Goal: Task Accomplishment & Management: Use online tool/utility

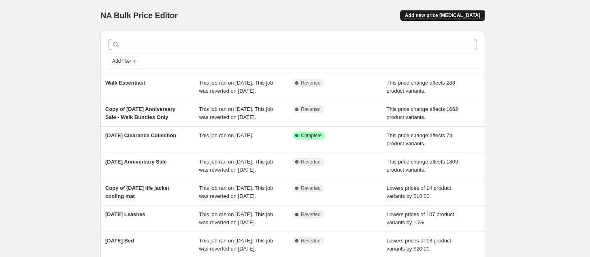
click at [424, 17] on span "Add new price [MEDICAL_DATA]" at bounding box center [442, 15] width 75 height 6
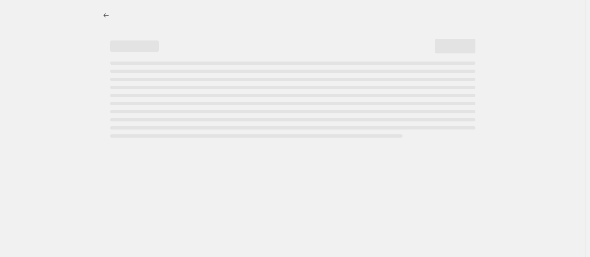
select select "percentage"
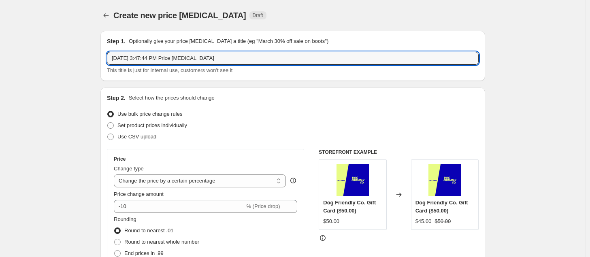
drag, startPoint x: 246, startPoint y: 52, endPoint x: 78, endPoint y: 59, distance: 168.5
drag, startPoint x: 152, startPoint y: 59, endPoint x: 145, endPoint y: 59, distance: 7.3
click at [145, 59] on input "Dog Harness AU Increase 20%" at bounding box center [293, 58] width 372 height 13
type input "Dog Harness Increase 20%"
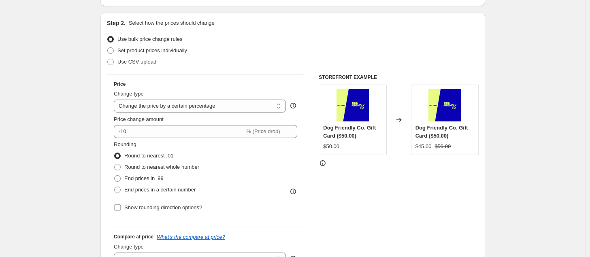
scroll to position [75, 0]
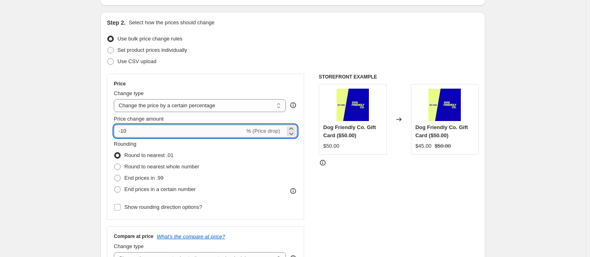
click at [174, 128] on input "-10" at bounding box center [179, 131] width 131 height 13
click at [200, 131] on input "-10" at bounding box center [179, 131] width 131 height 13
click at [291, 125] on icon at bounding box center [291, 129] width 8 height 8
drag, startPoint x: 197, startPoint y: 125, endPoint x: 165, endPoint y: 125, distance: 32.0
click at [165, 125] on input "-9" at bounding box center [179, 131] width 131 height 13
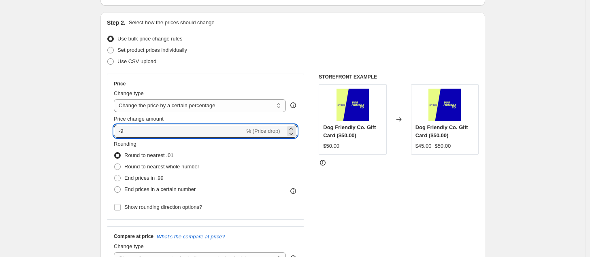
drag, startPoint x: 162, startPoint y: 128, endPoint x: 104, endPoint y: 125, distance: 58.0
click at [104, 125] on div "Step 2. Select how the prices should change Use bulk price change rules Set pro…" at bounding box center [292, 154] width 384 height 284
type input "20"
click at [104, 125] on div "Step 2. Select how the prices should change Use bulk price change rules Set pro…" at bounding box center [292, 154] width 384 height 284
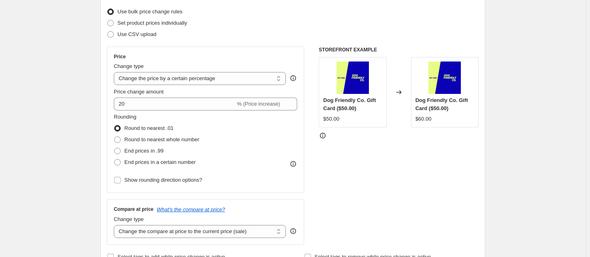
scroll to position [103, 0]
click at [120, 136] on span at bounding box center [117, 139] width 6 height 6
click at [115, 136] on input "Round to nearest whole number" at bounding box center [114, 136] width 0 height 0
radio input "true"
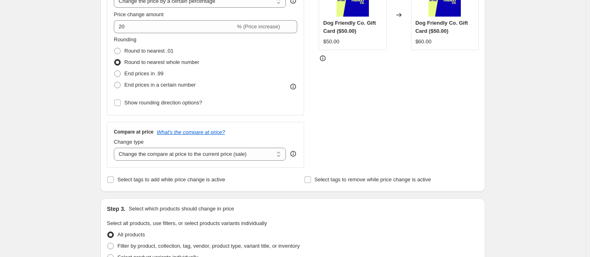
scroll to position [219, 0]
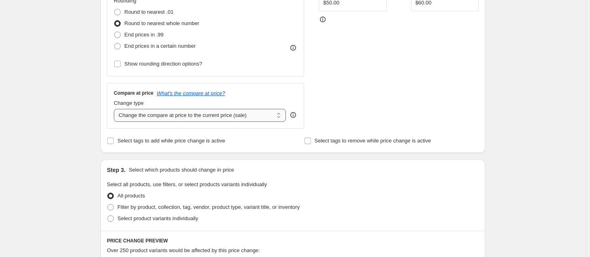
click at [198, 116] on select "Change the compare at price to the current price (sale) Change the compare at p…" at bounding box center [200, 115] width 172 height 13
select select "remove"
click at [116, 109] on select "Change the compare at price to the current price (sale) Change the compare at p…" at bounding box center [200, 115] width 172 height 13
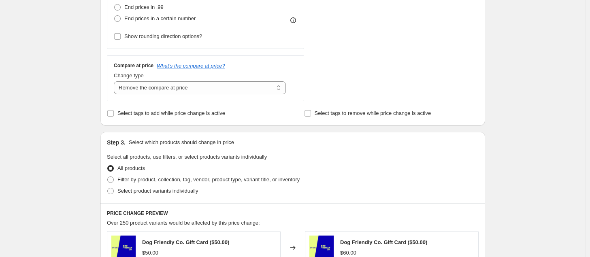
scroll to position [301, 0]
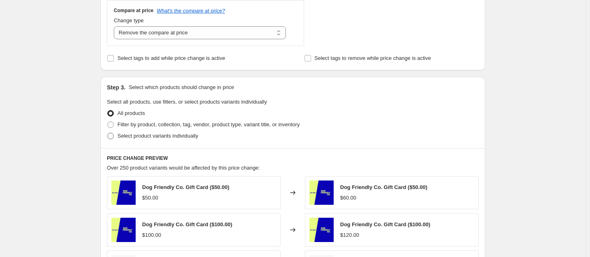
click at [114, 137] on span at bounding box center [110, 136] width 6 height 6
click at [108, 133] on input "Select product variants individually" at bounding box center [107, 133] width 0 height 0
radio input "true"
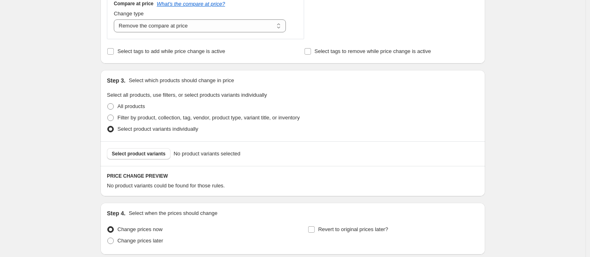
scroll to position [317, 0]
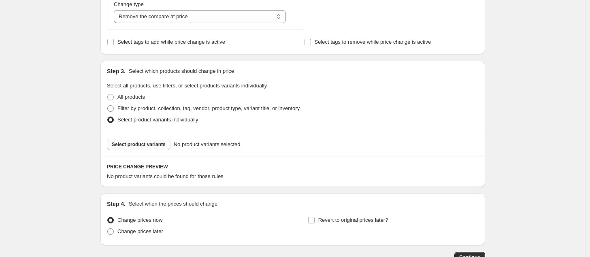
click at [136, 148] on button "Select product variants" at bounding box center [139, 144] width 64 height 11
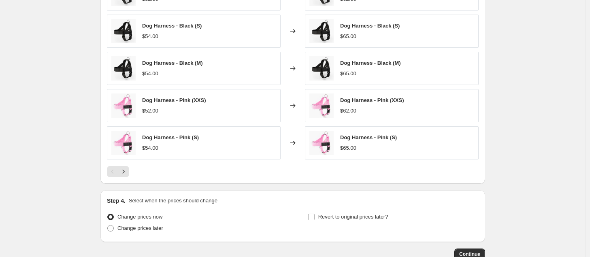
scroll to position [575, 0]
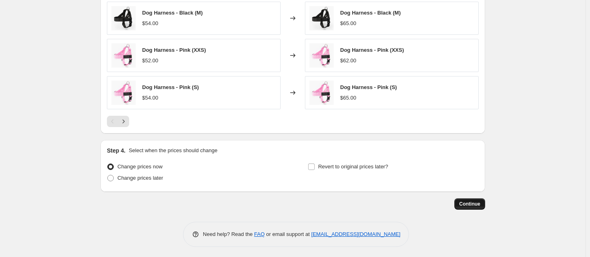
click at [465, 204] on span "Continue" at bounding box center [469, 204] width 21 height 6
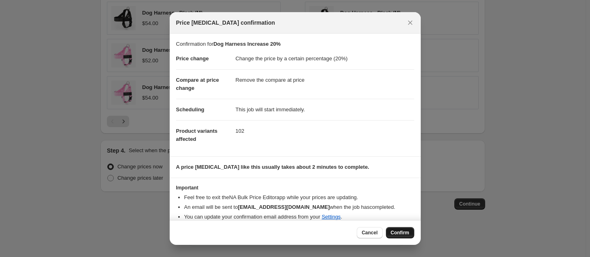
click at [407, 230] on span "Confirm" at bounding box center [400, 232] width 19 height 6
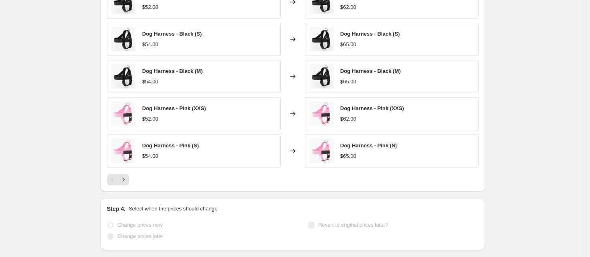
scroll to position [596, 0]
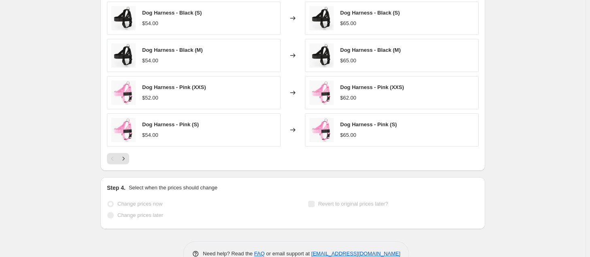
select select "percentage"
select select "remove"
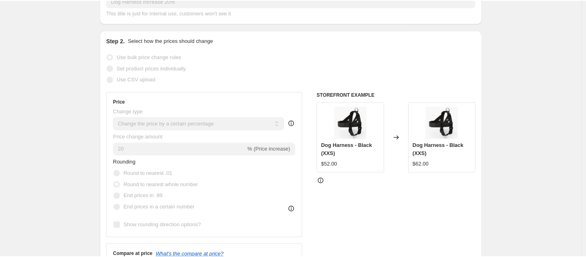
scroll to position [134, 0]
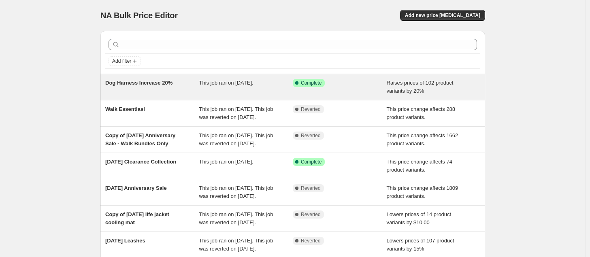
click at [187, 80] on div "Dog Harness Increase 20%" at bounding box center [152, 87] width 94 height 16
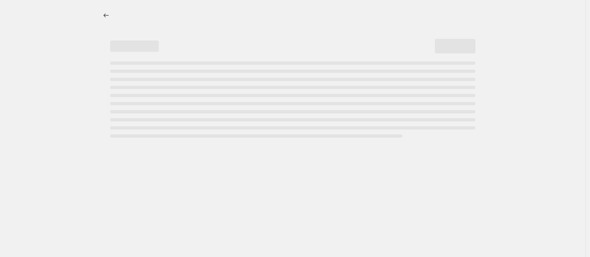
select select "percentage"
select select "remove"
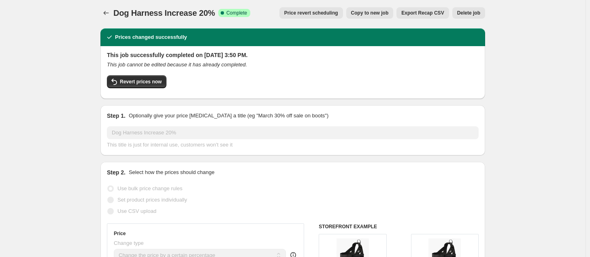
scroll to position [3, 0]
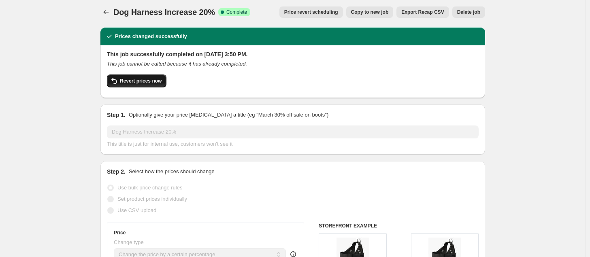
click at [152, 83] on span "Revert prices now" at bounding box center [141, 81] width 42 height 6
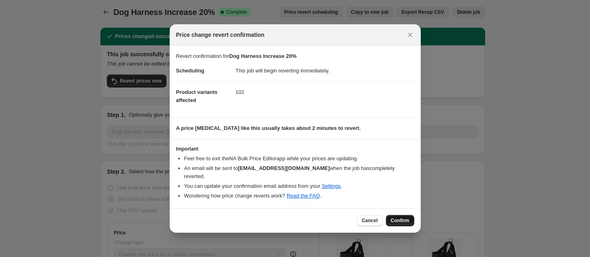
click at [403, 217] on span "Confirm" at bounding box center [400, 220] width 19 height 6
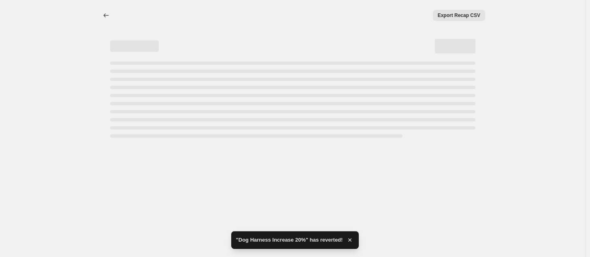
select select "percentage"
select select "remove"
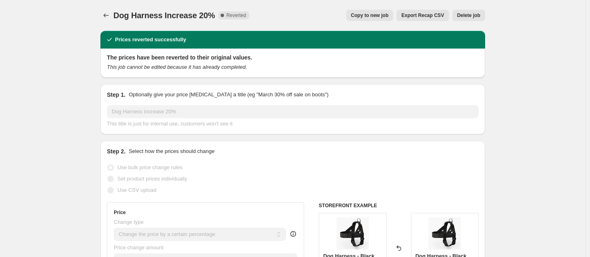
click at [376, 15] on span "Copy to new job" at bounding box center [370, 15] width 38 height 6
select select "percentage"
select select "remove"
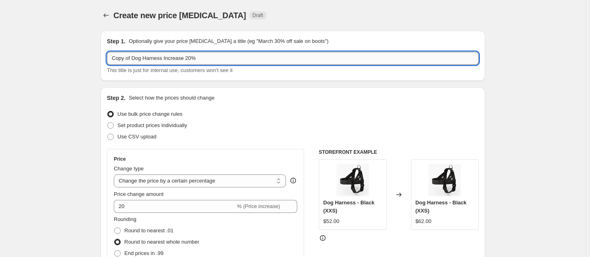
click at [132, 59] on input "Copy of Dog Harness Increase 20%" at bounding box center [293, 58] width 372 height 13
drag, startPoint x: 133, startPoint y: 57, endPoint x: 102, endPoint y: 61, distance: 31.4
click at [174, 59] on input "Dog Harness Increase 20%" at bounding box center [293, 58] width 372 height 13
click at [171, 58] on input "Dog Harness Increase 20%" at bounding box center [293, 58] width 372 height 13
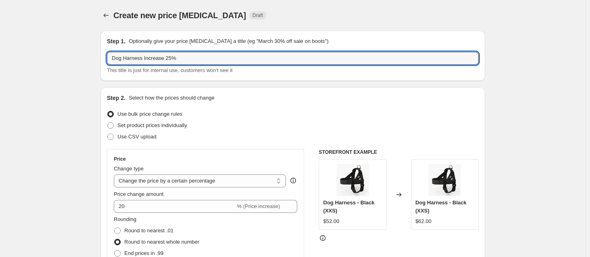
type input "Dog Harness Increase 25%"
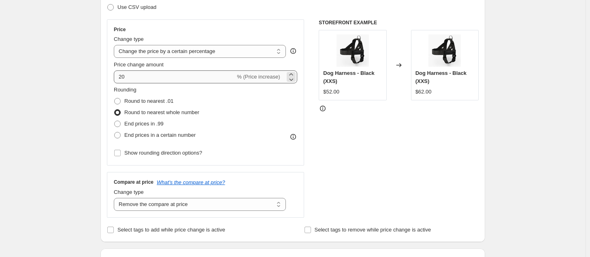
scroll to position [130, 0]
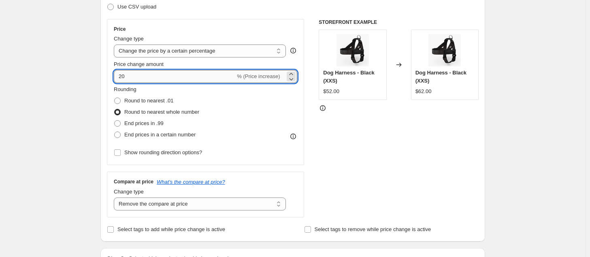
click at [135, 73] on input "20" at bounding box center [174, 76] width 121 height 13
type input "25"
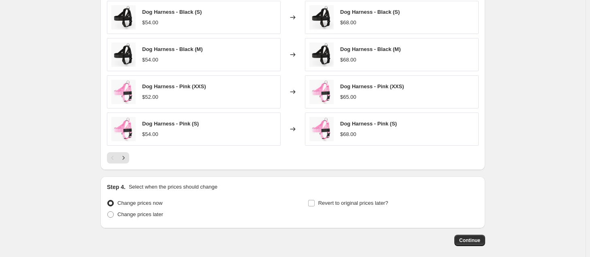
scroll to position [575, 0]
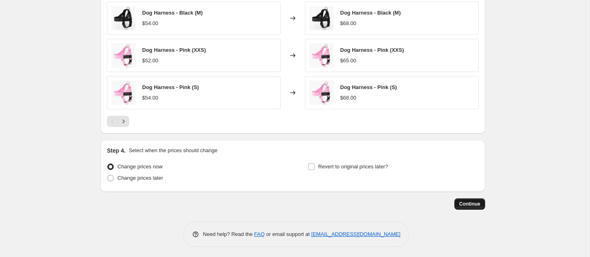
click at [471, 204] on span "Continue" at bounding box center [469, 204] width 21 height 6
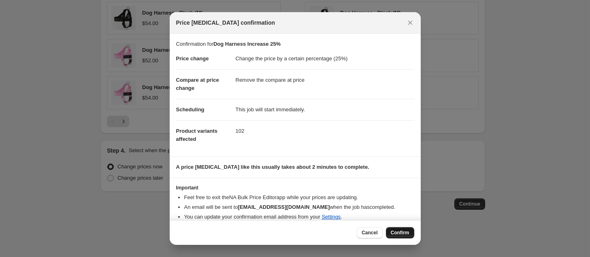
click at [403, 228] on button "Confirm" at bounding box center [400, 232] width 28 height 11
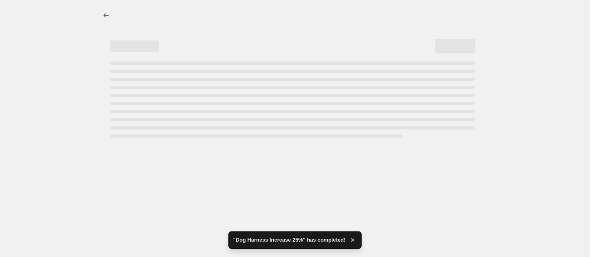
select select "percentage"
select select "remove"
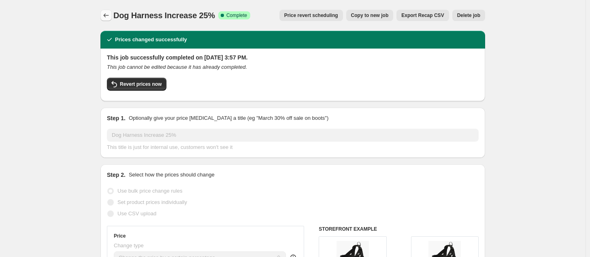
click at [105, 12] on icon "Price change jobs" at bounding box center [106, 15] width 8 height 8
